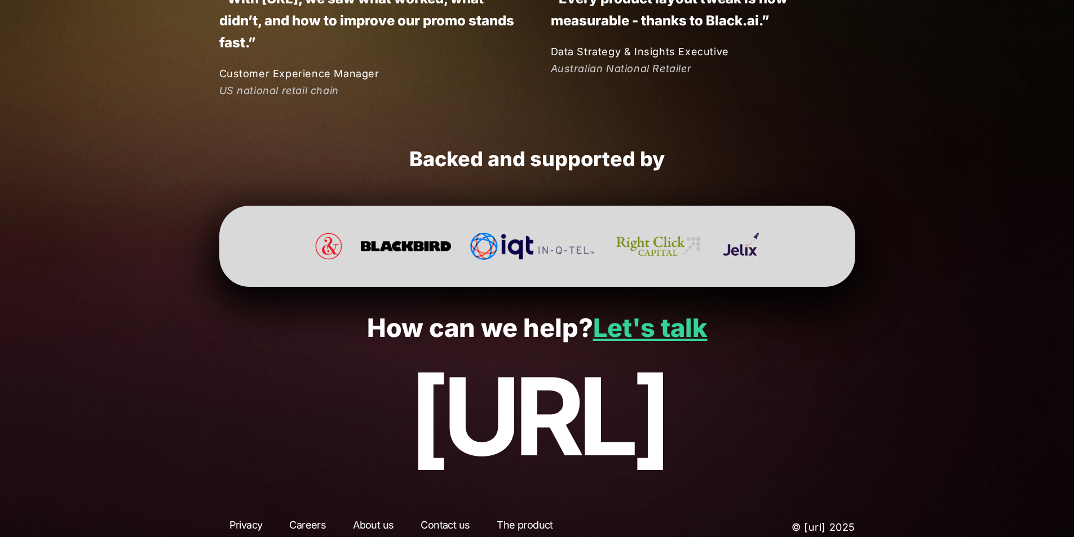
scroll to position [2961, 0]
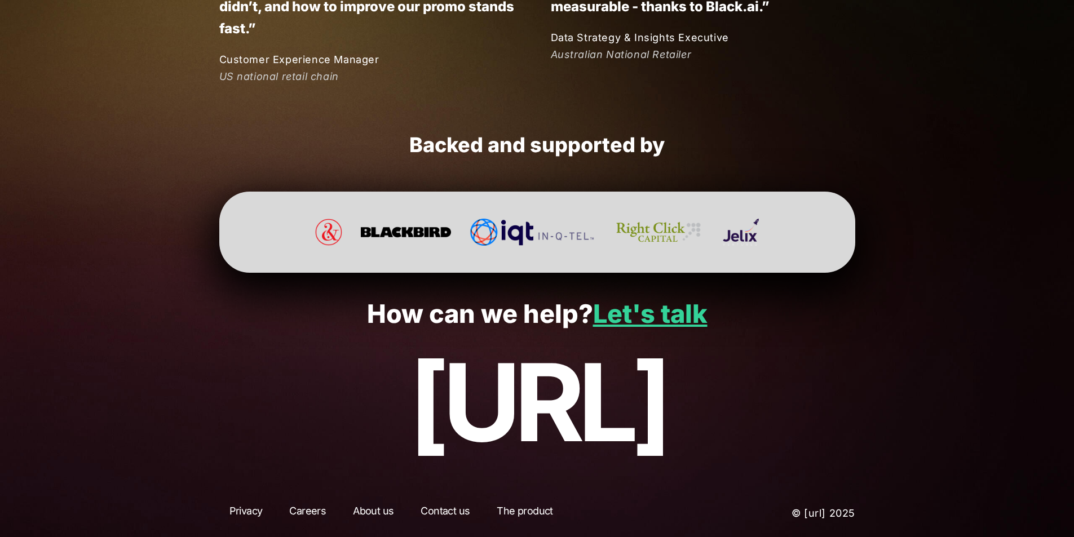
click at [307, 507] on link "Careers" at bounding box center [307, 513] width 57 height 20
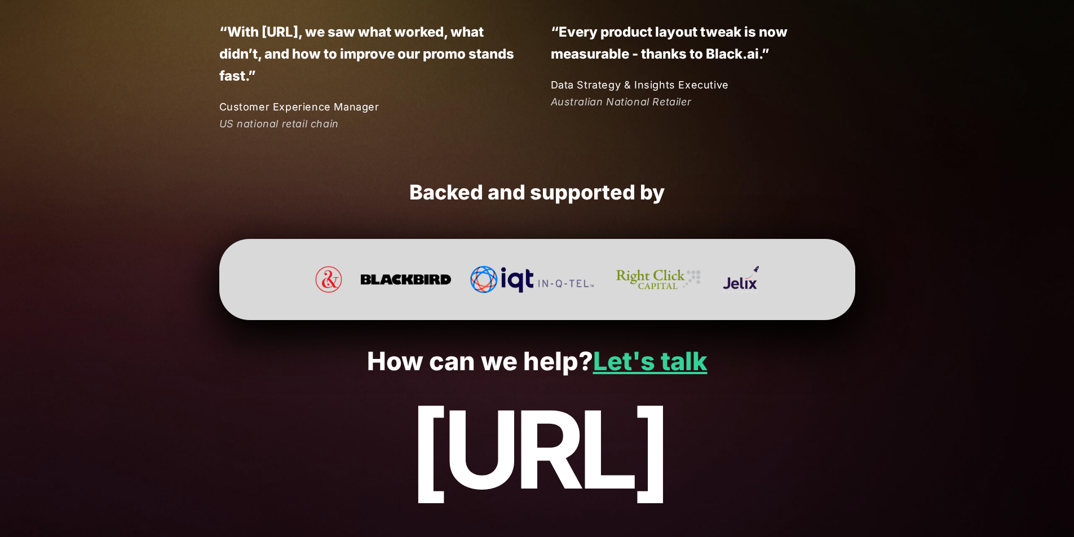
scroll to position [2961, 0]
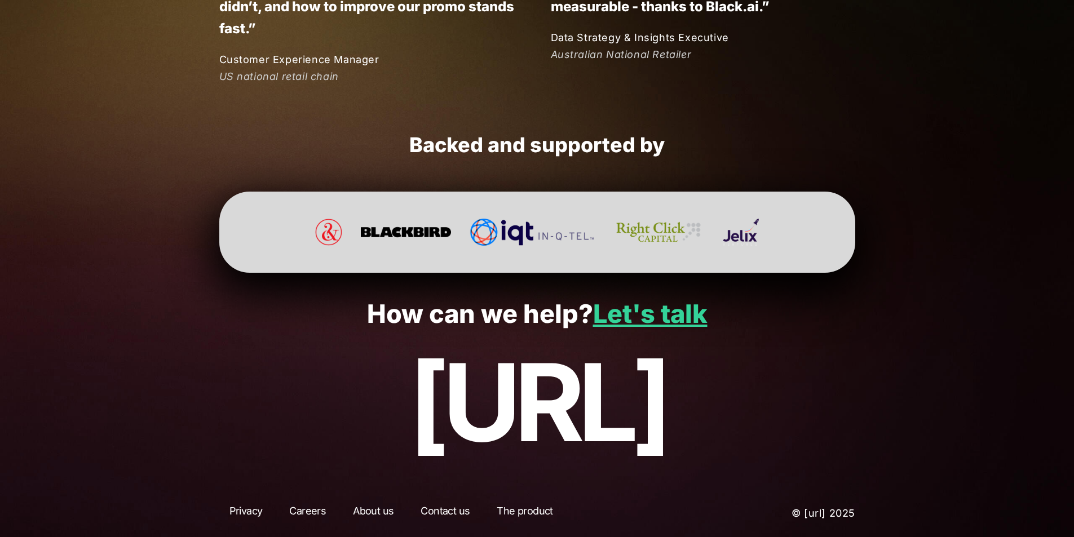
click at [376, 507] on link "About us" at bounding box center [373, 513] width 61 height 20
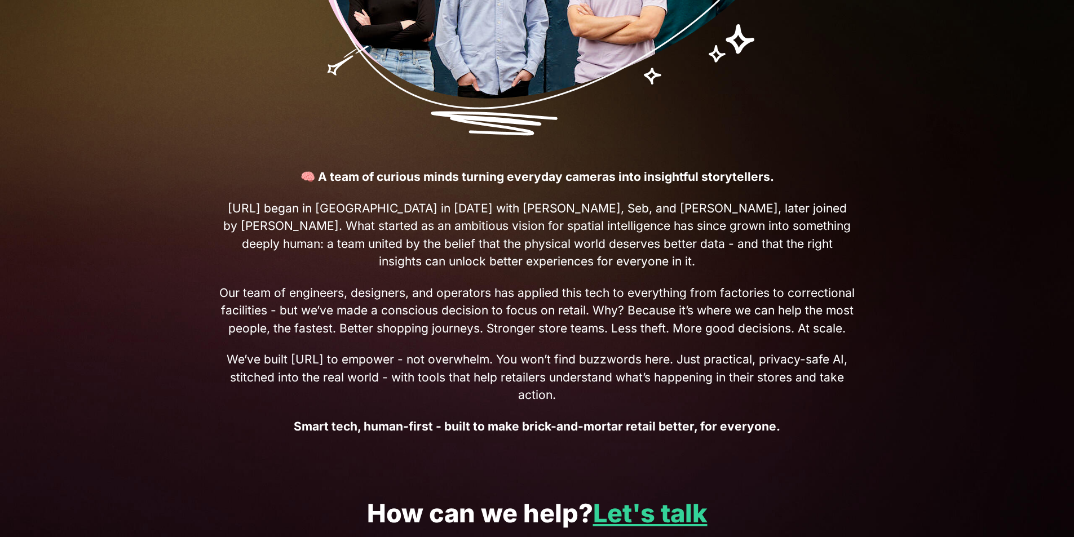
scroll to position [499, 0]
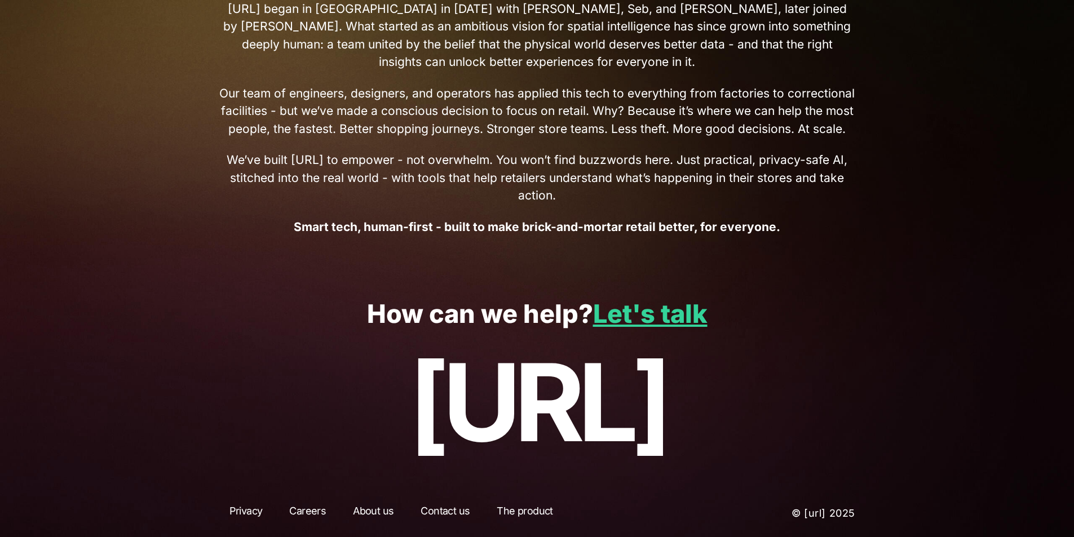
click at [308, 510] on link "Careers" at bounding box center [307, 513] width 57 height 20
